Goal: Task Accomplishment & Management: Complete application form

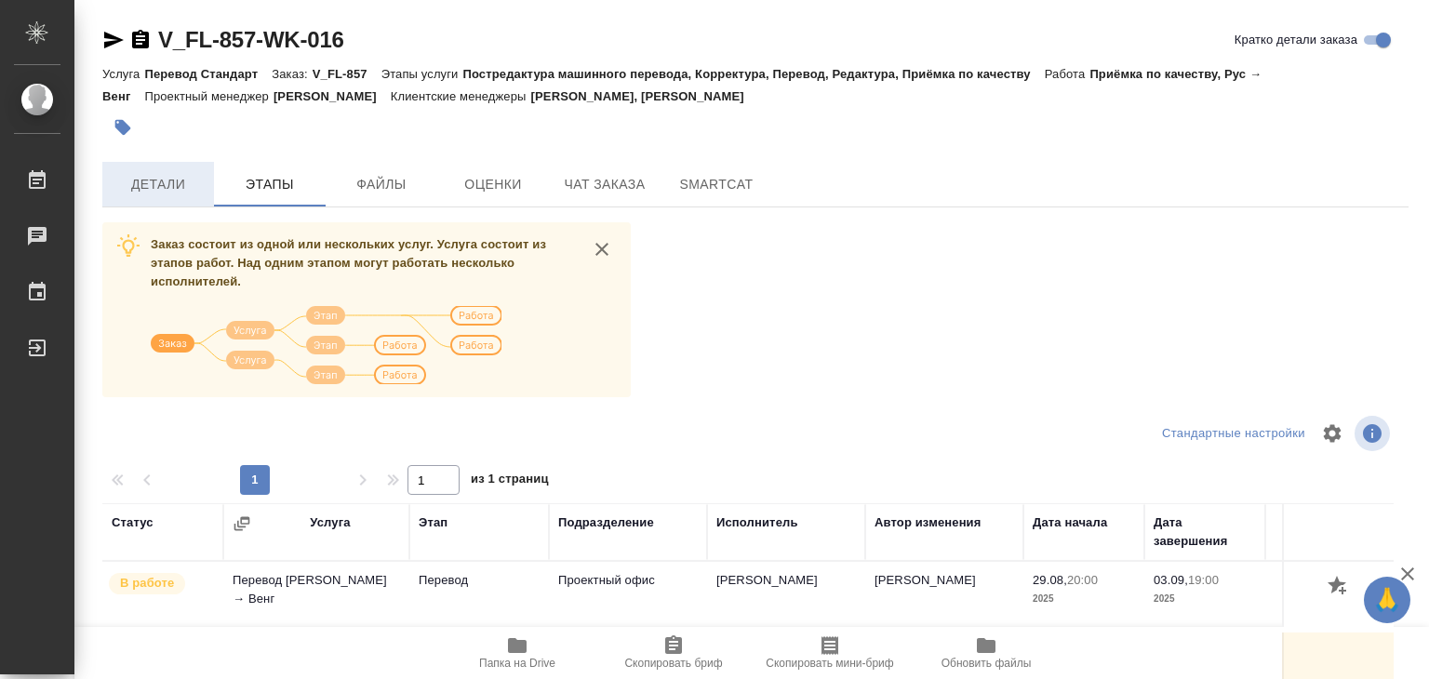
drag, startPoint x: 152, startPoint y: 198, endPoint x: 176, endPoint y: 183, distance: 28.4
click at [152, 198] on button "Детали" at bounding box center [158, 184] width 112 height 45
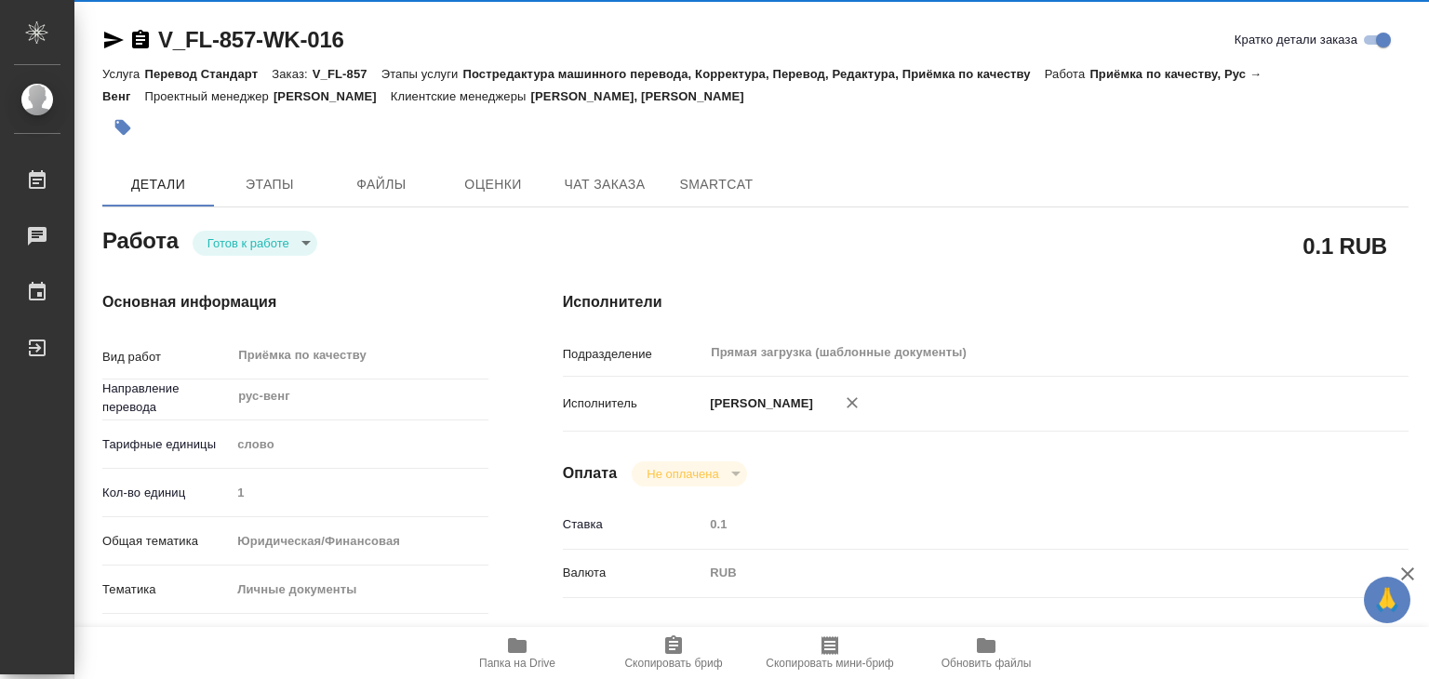
type textarea "x"
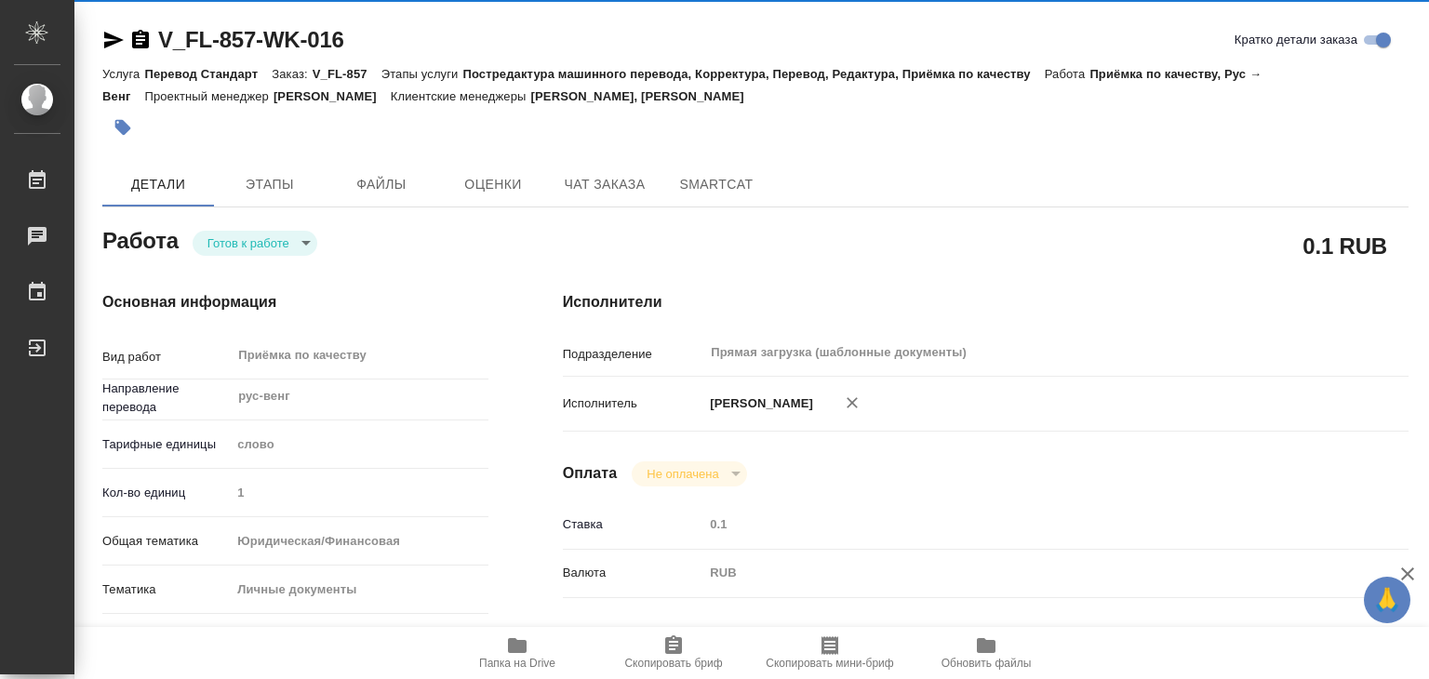
type textarea "x"
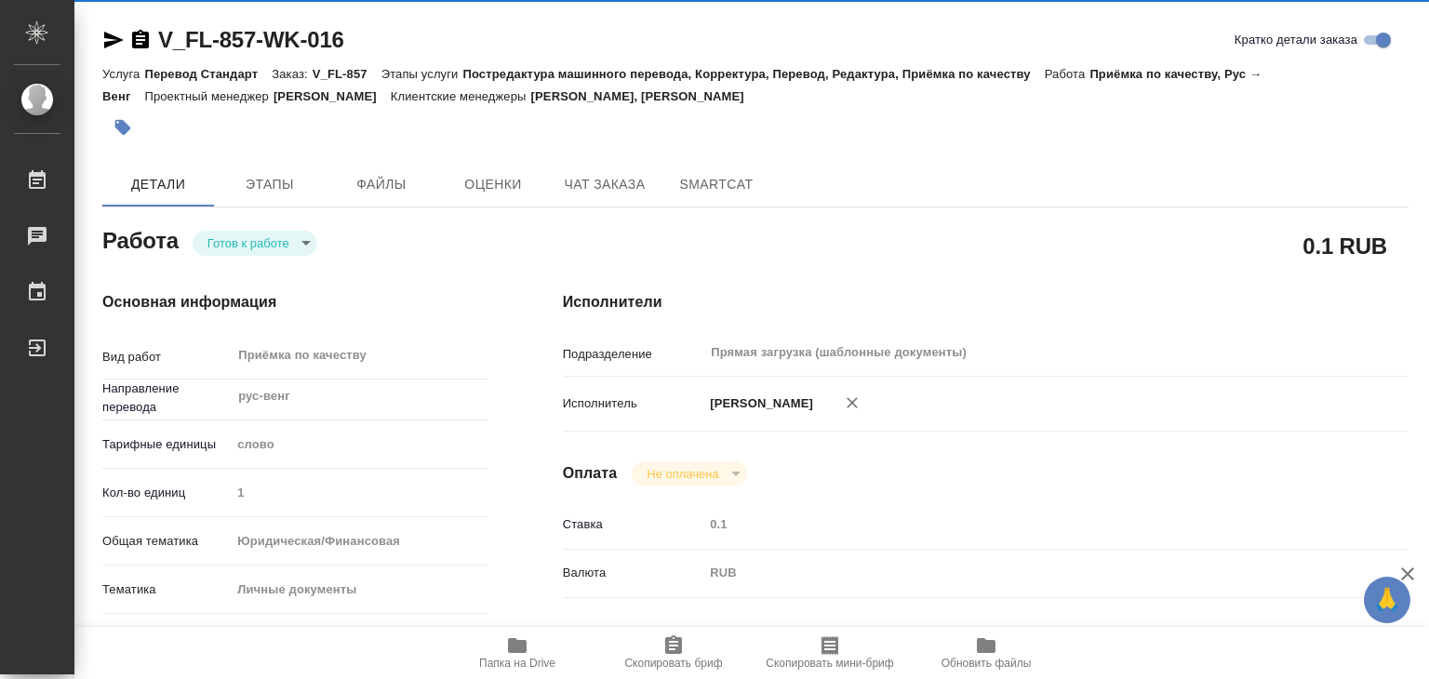
type textarea "x"
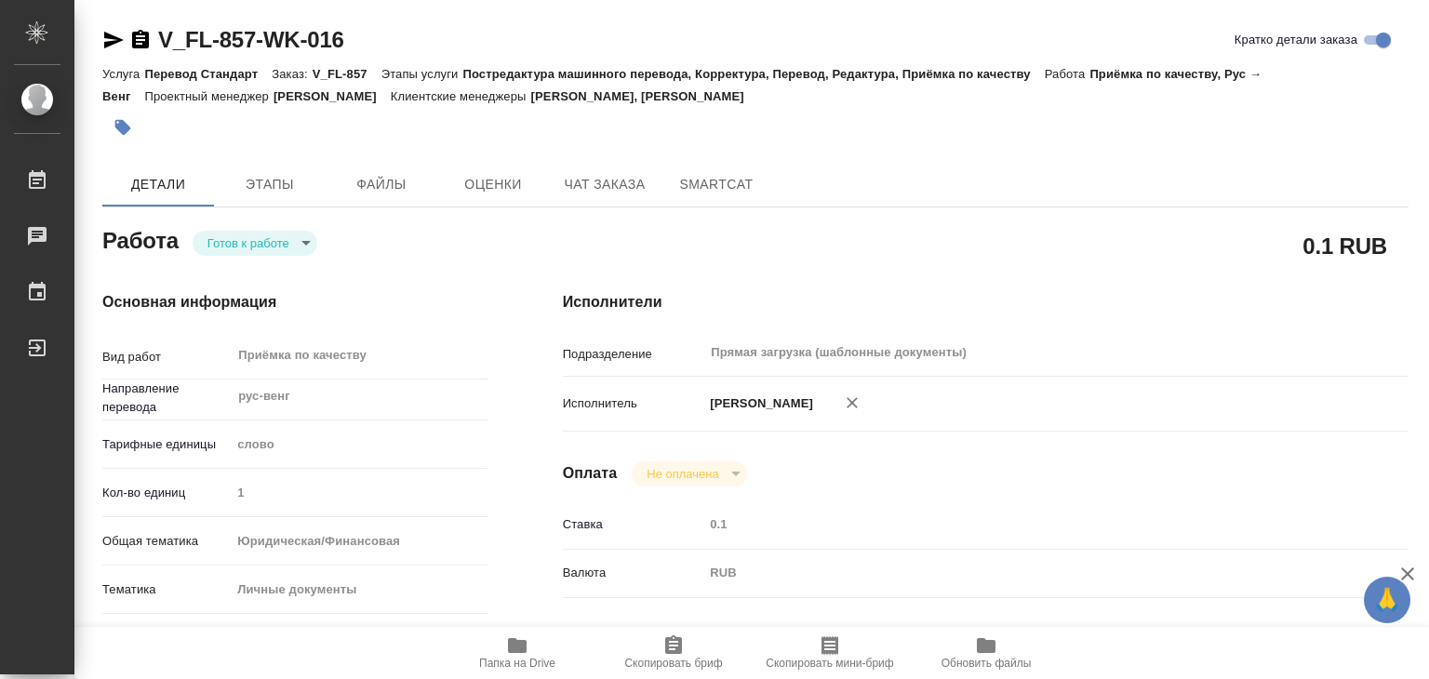
type textarea "x"
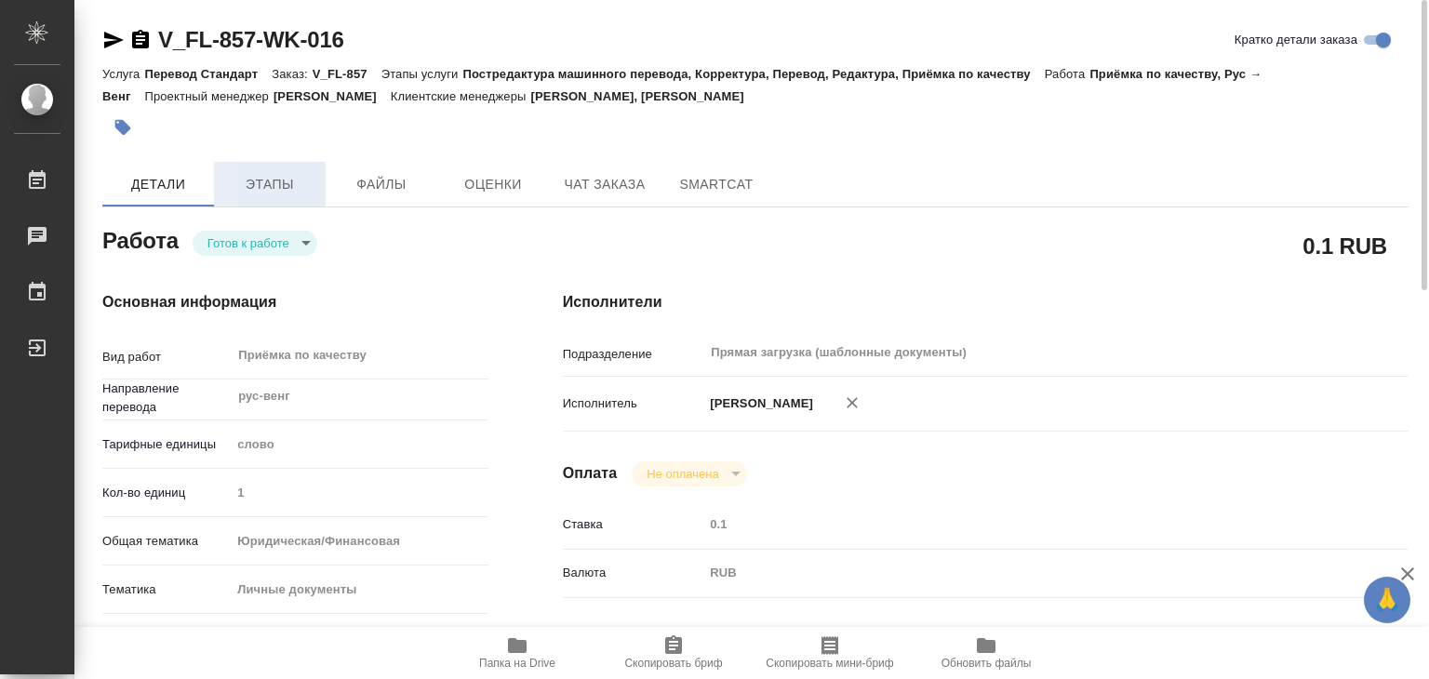
click at [302, 192] on span "Этапы" at bounding box center [269, 184] width 89 height 23
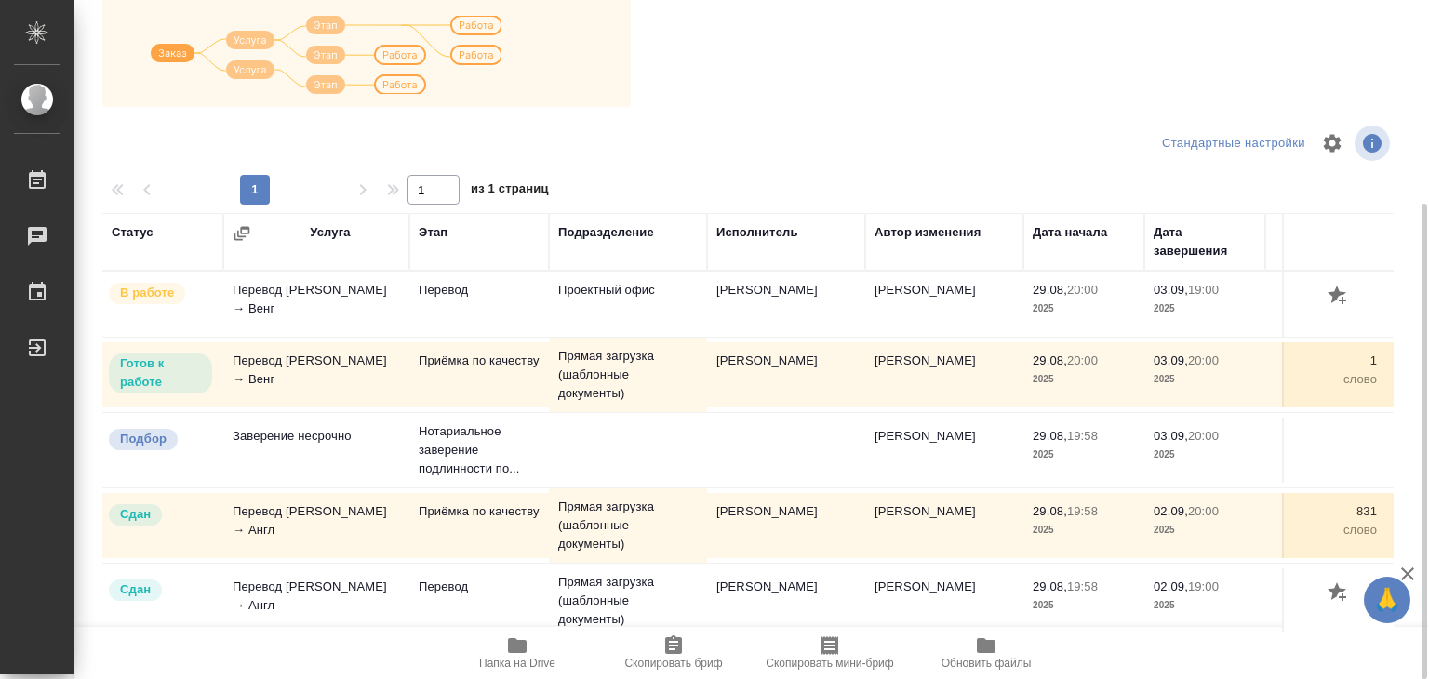
scroll to position [104, 0]
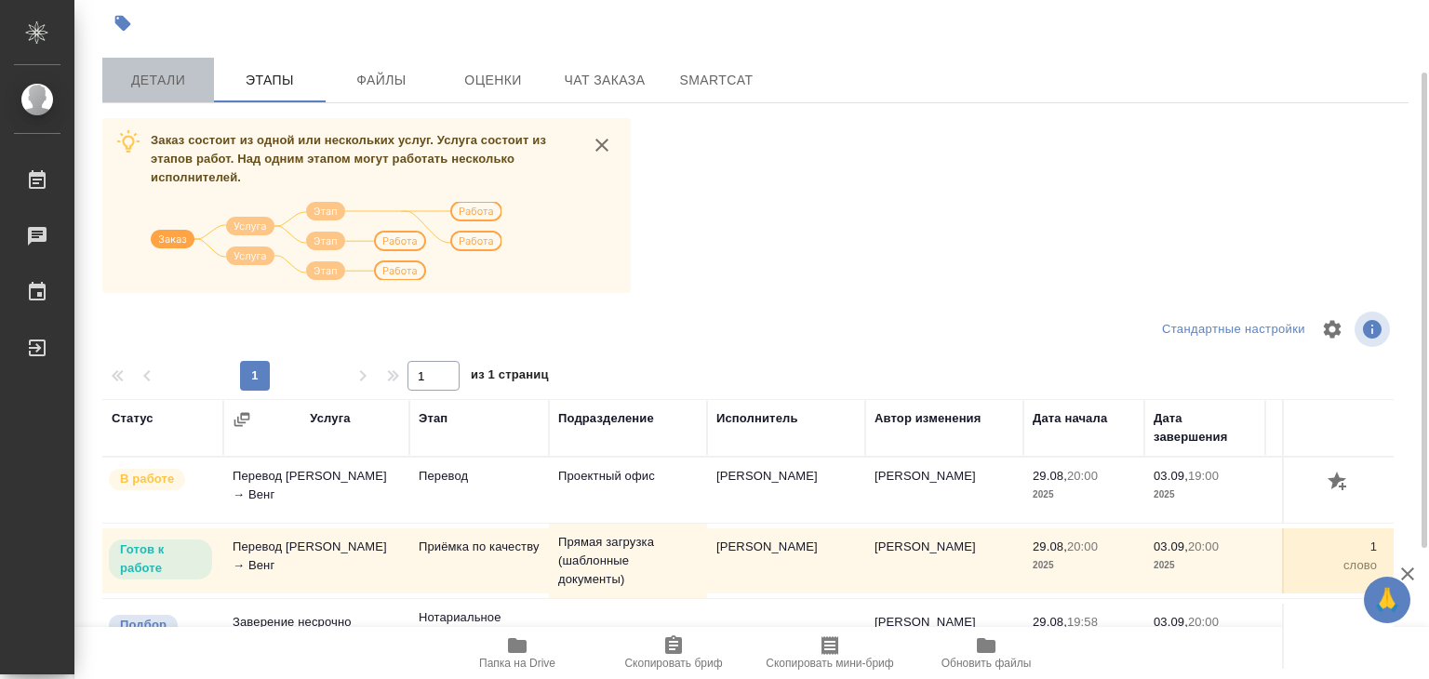
click at [174, 95] on button "Детали" at bounding box center [158, 80] width 112 height 45
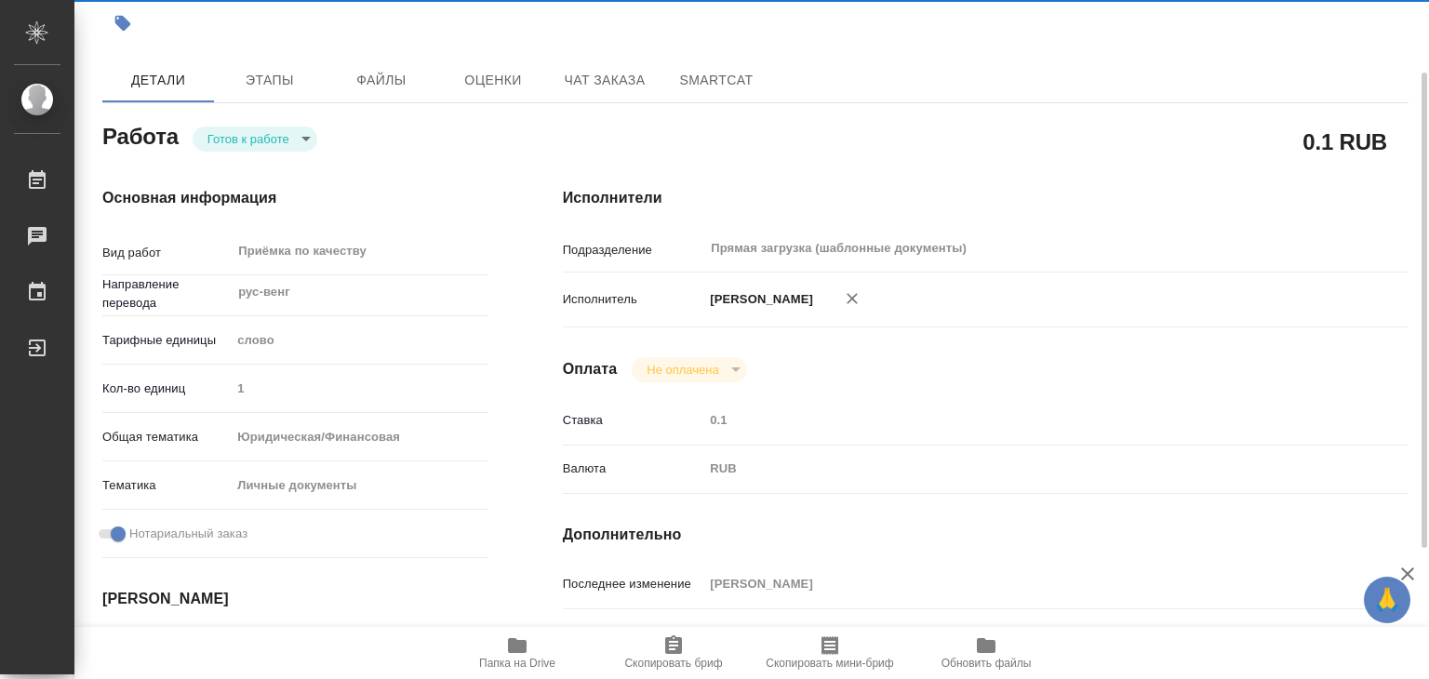
type textarea "x"
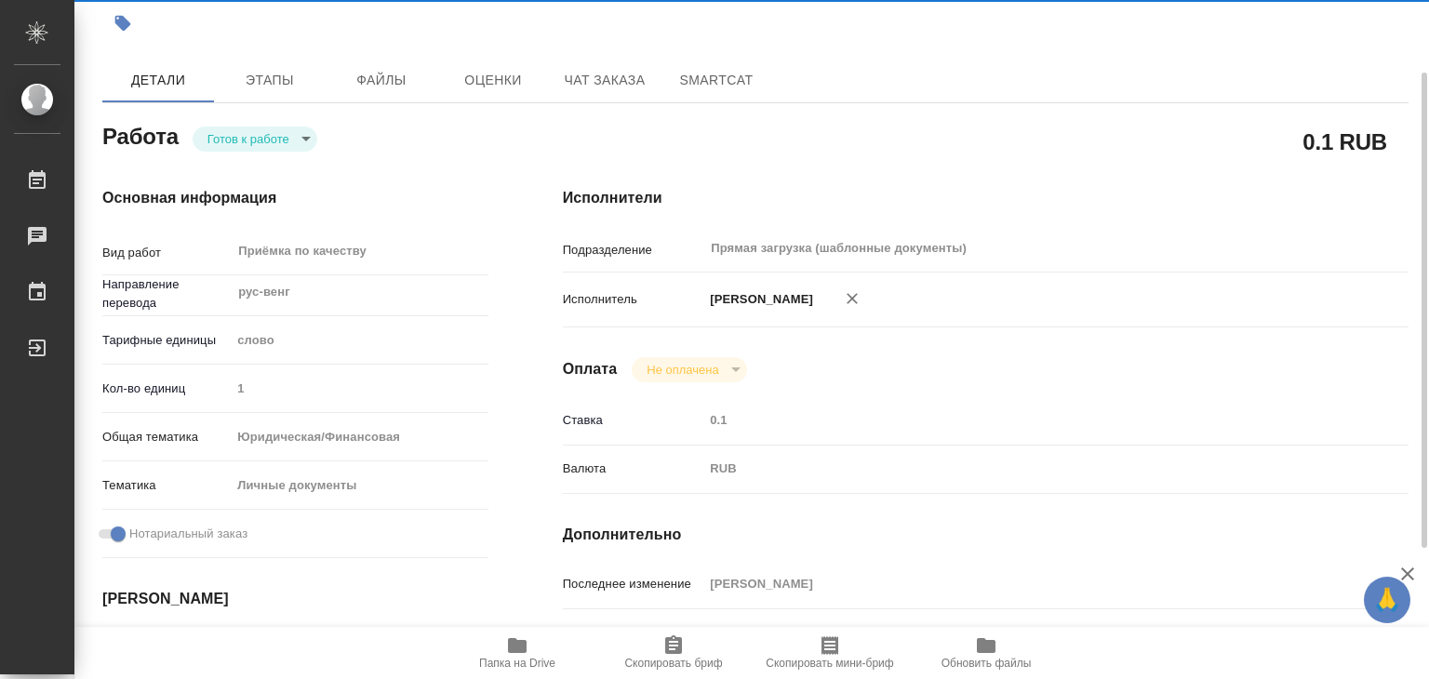
type textarea "x"
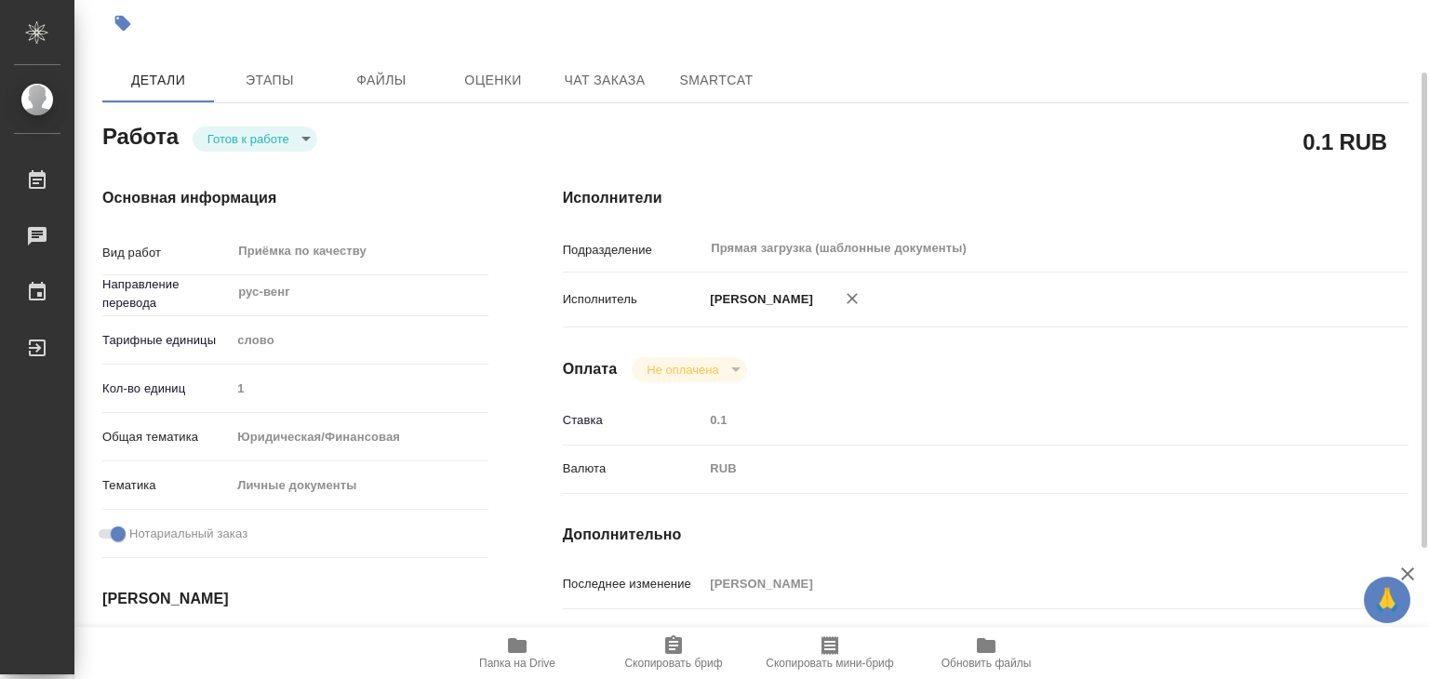
type textarea "x"
